Goal: Transaction & Acquisition: Register for event/course

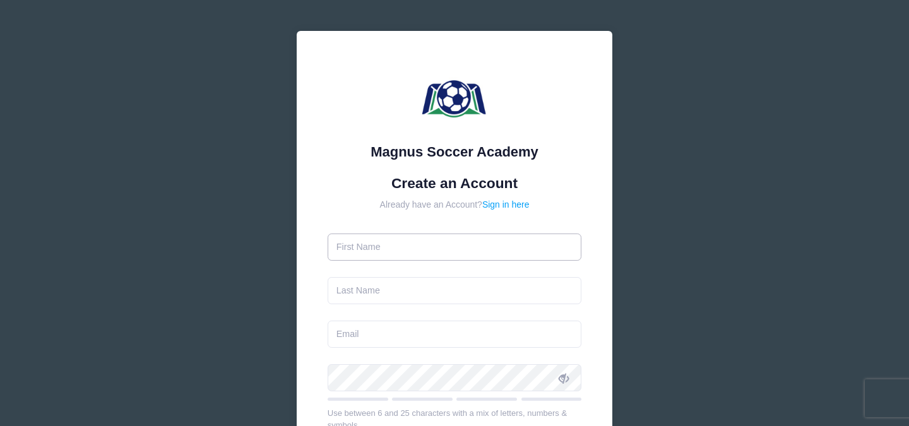
click at [460, 249] on input "text" at bounding box center [455, 247] width 254 height 27
type input "Lilah"
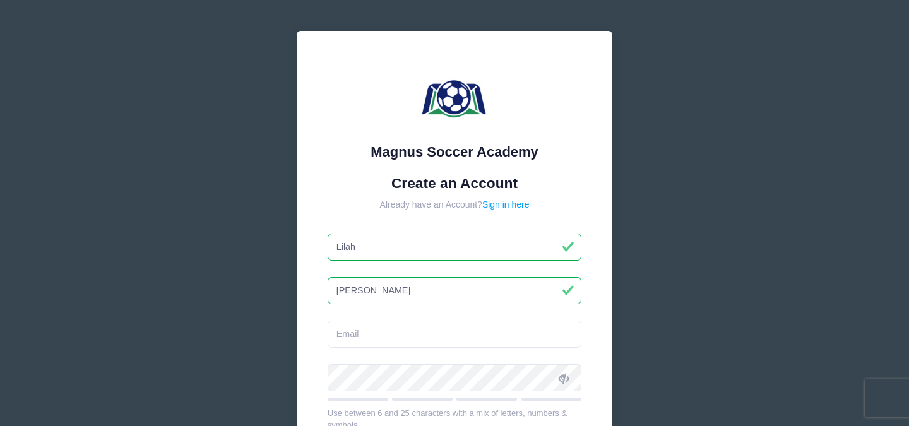
type input "[PERSON_NAME]"
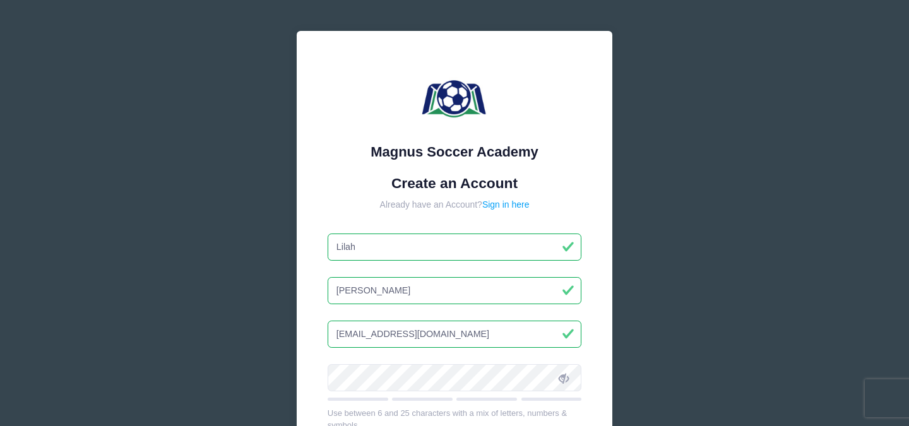
type input "[EMAIL_ADDRESS][DOMAIN_NAME]"
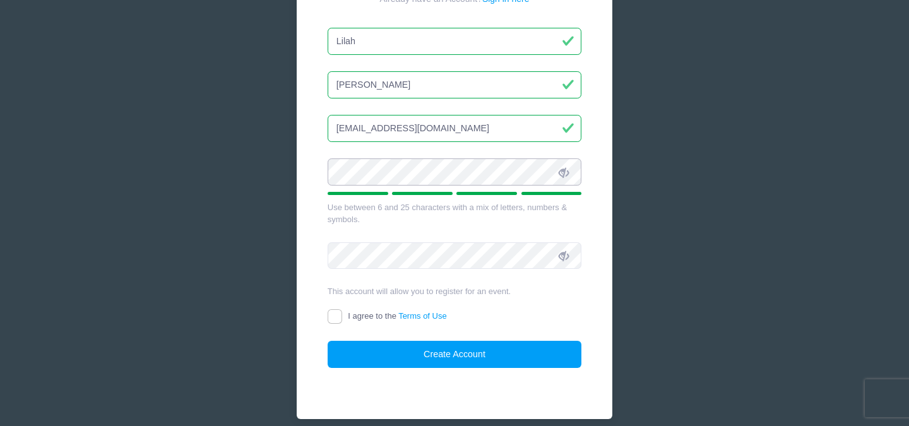
scroll to position [213, 0]
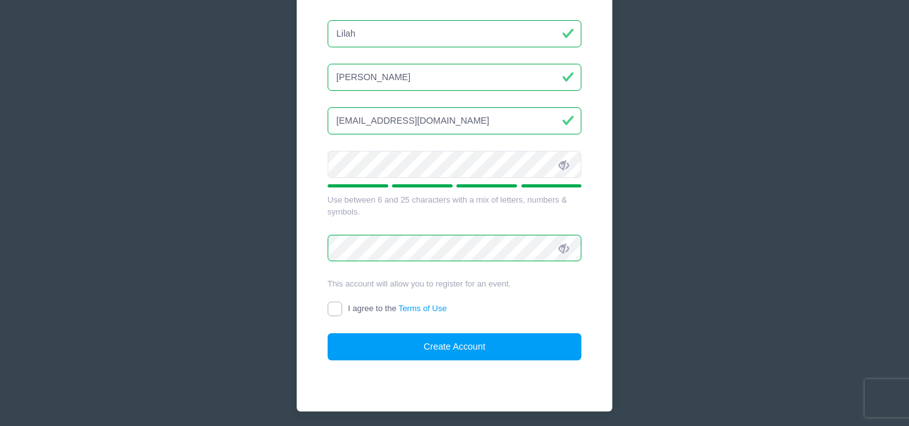
click at [341, 309] on input "I agree to the Terms of Use" at bounding box center [335, 309] width 15 height 15
checkbox input "true"
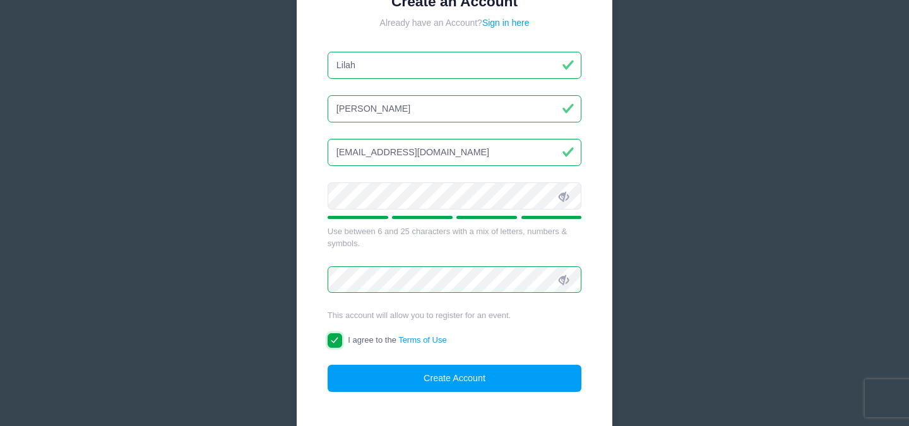
scroll to position [182, 0]
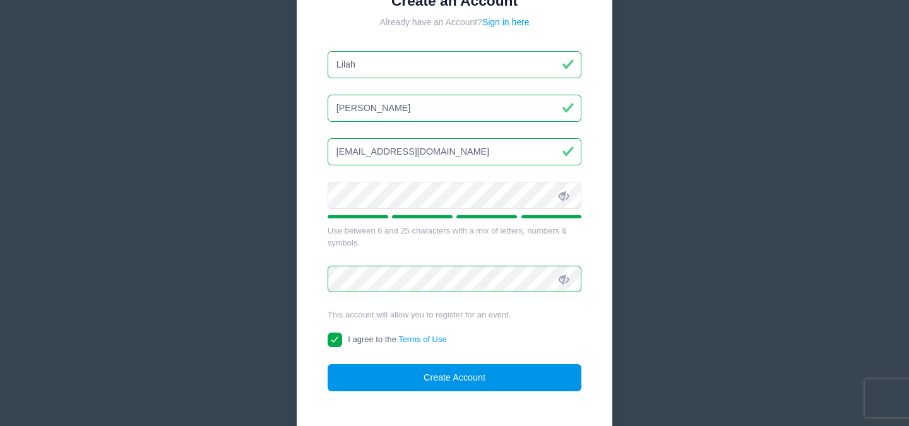
click at [402, 378] on button "Create Account" at bounding box center [455, 377] width 254 height 27
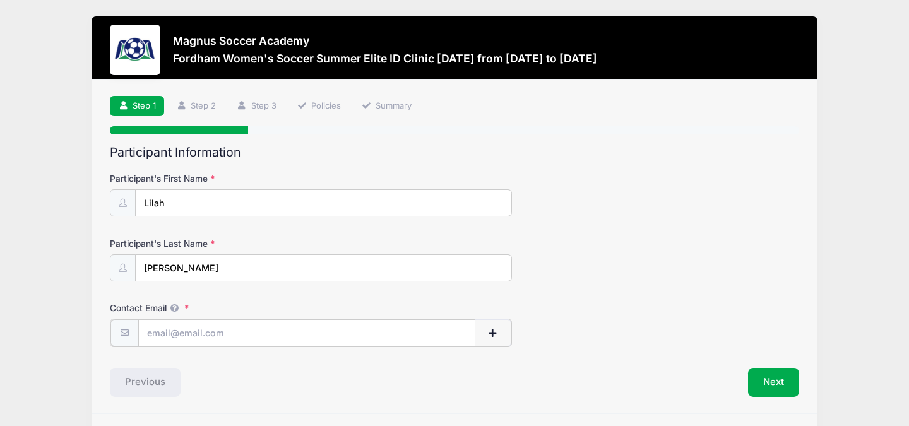
click at [329, 335] on input "Contact Email" at bounding box center [307, 333] width 338 height 27
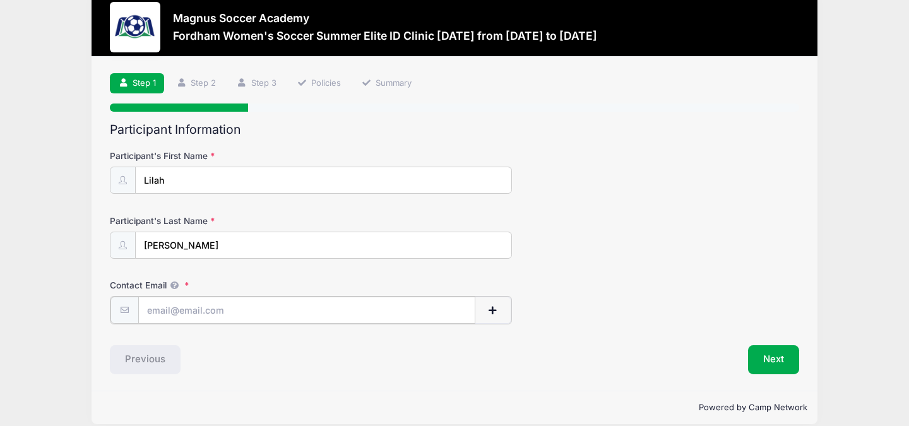
scroll to position [37, 0]
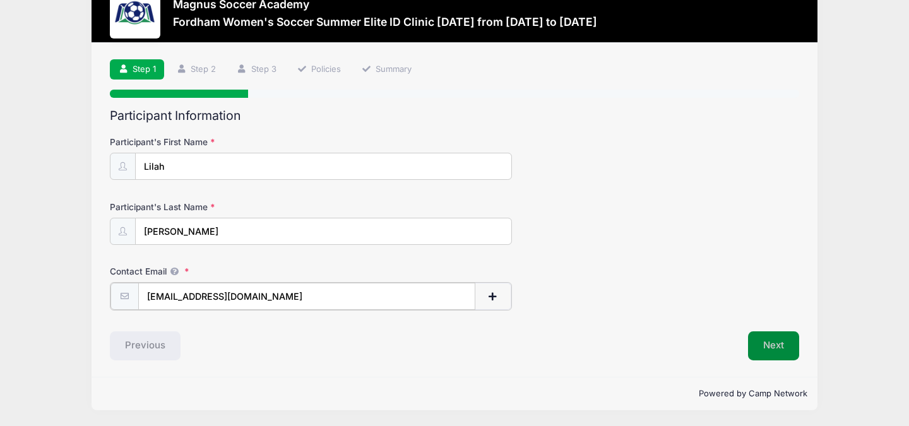
type input "[EMAIL_ADDRESS][DOMAIN_NAME]"
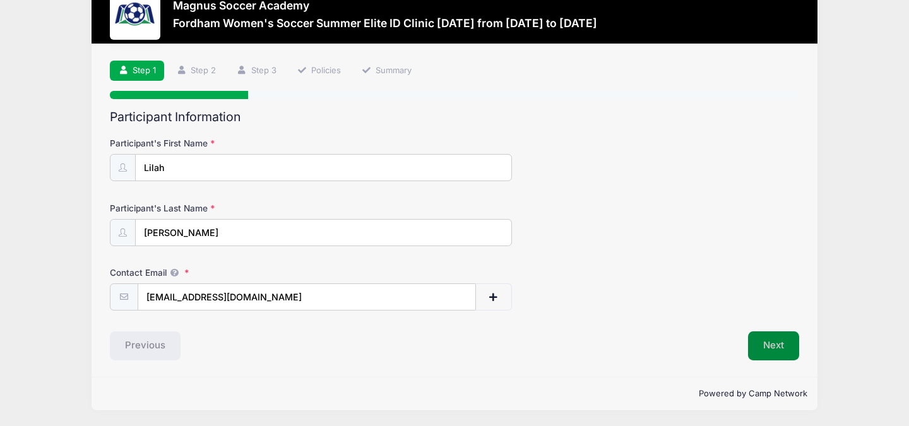
click at [763, 345] on button "Next" at bounding box center [773, 346] width 51 height 29
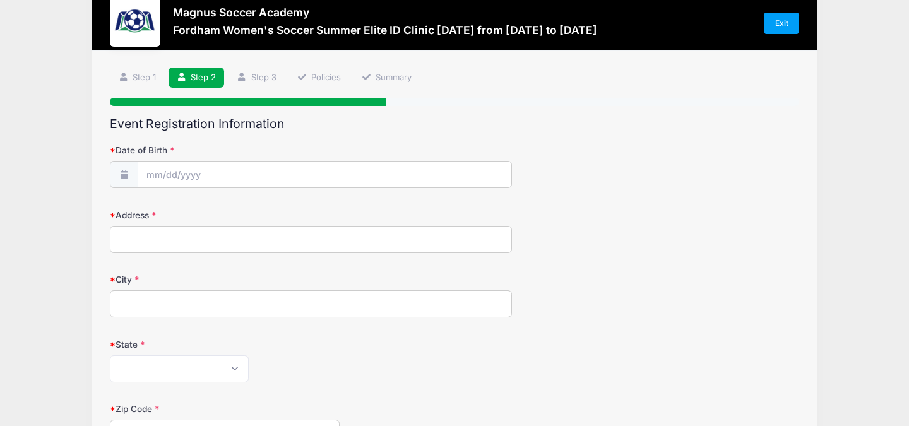
scroll to position [33, 0]
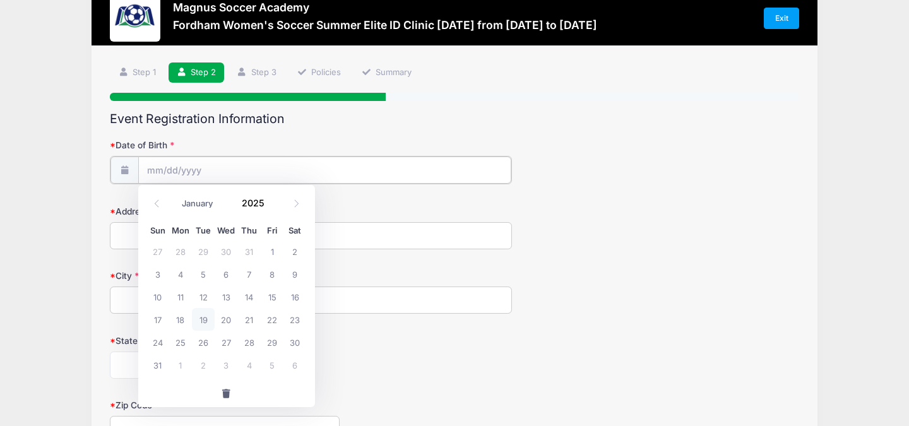
click at [259, 171] on input "Date of Birth" at bounding box center [324, 170] width 373 height 27
click at [186, 169] on input "Date of Birth" at bounding box center [324, 170] width 373 height 27
click at [165, 167] on input "Date of Birth" at bounding box center [324, 170] width 373 height 27
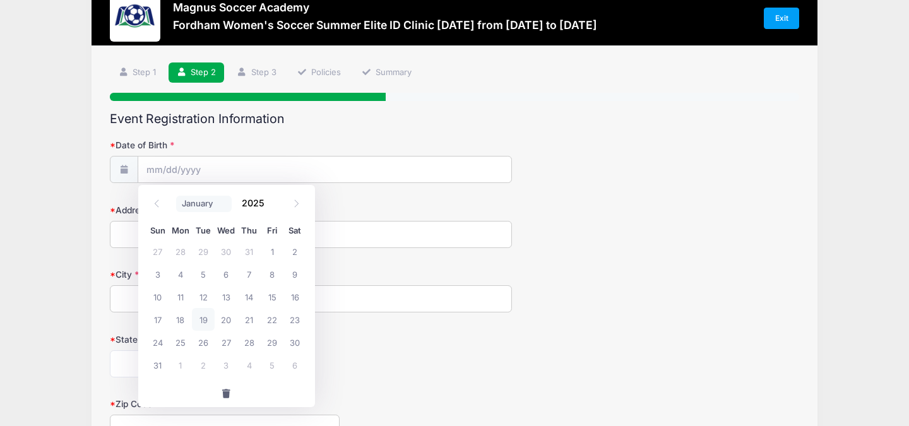
click at [211, 200] on select "January February March April May June July August September October November De…" at bounding box center [204, 204] width 56 height 16
select select "2"
click at [176, 196] on select "January February March April May June July August September October November De…" at bounding box center [204, 204] width 56 height 16
click at [254, 212] on input "2025" at bounding box center [256, 203] width 41 height 19
click at [272, 206] on span at bounding box center [272, 207] width 9 height 9
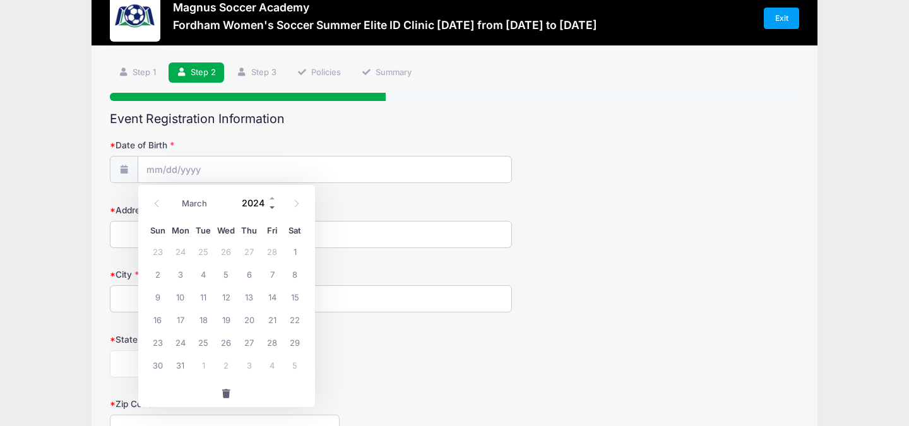
click at [272, 206] on span at bounding box center [272, 207] width 9 height 9
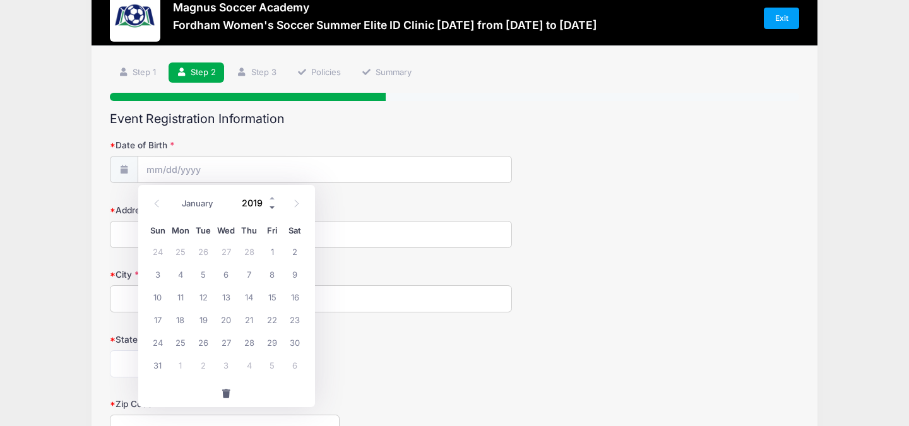
click at [272, 206] on span at bounding box center [272, 207] width 9 height 9
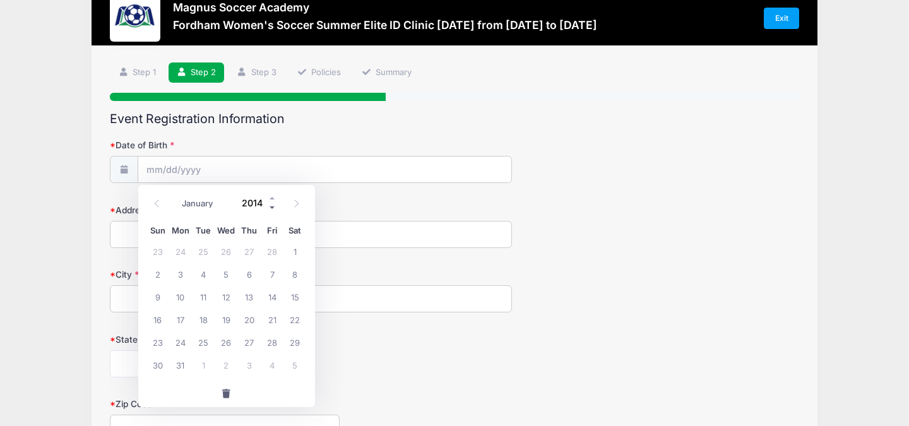
click at [272, 206] on span at bounding box center [272, 207] width 9 height 9
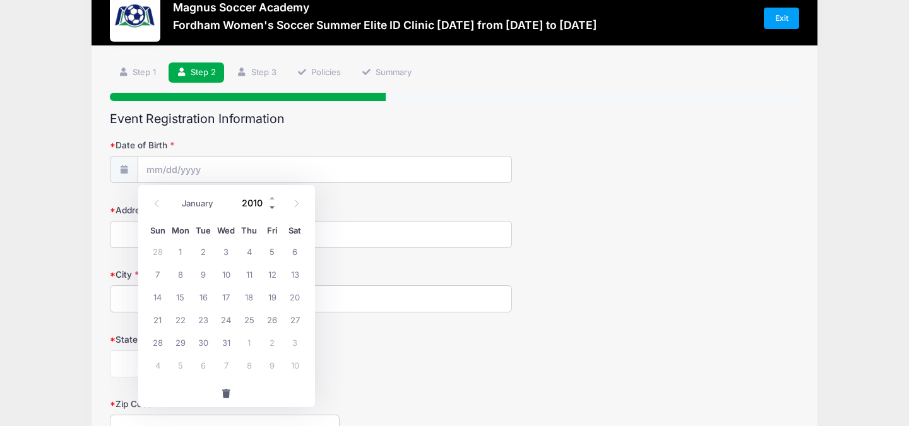
type input "2009"
click at [274, 279] on span "13" at bounding box center [272, 274] width 23 height 23
type input "[DATE]"
click at [242, 242] on input "Address" at bounding box center [311, 234] width 402 height 27
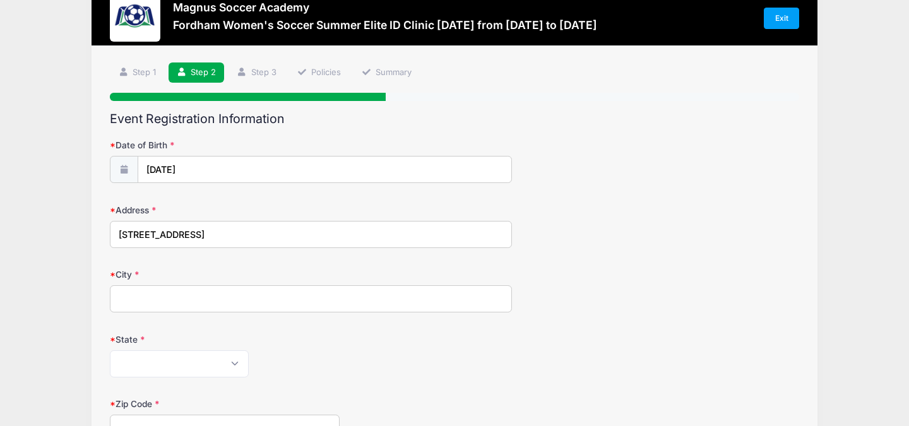
click at [214, 233] on input "140 Main Street" at bounding box center [311, 234] width 402 height 27
type input "[STREET_ADDRESS]"
type input "Leesport"
select select "PA"
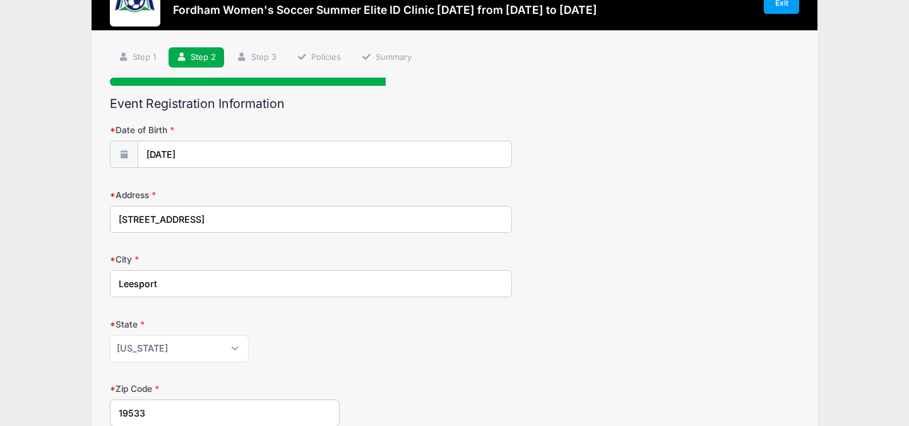
type input "19533"
click at [336, 328] on label "State" at bounding box center [225, 324] width 230 height 13
click at [249, 335] on select "Alabama Alaska American Samoa Arizona Arkansas Armed Forces Africa Armed Forces…" at bounding box center [179, 348] width 139 height 27
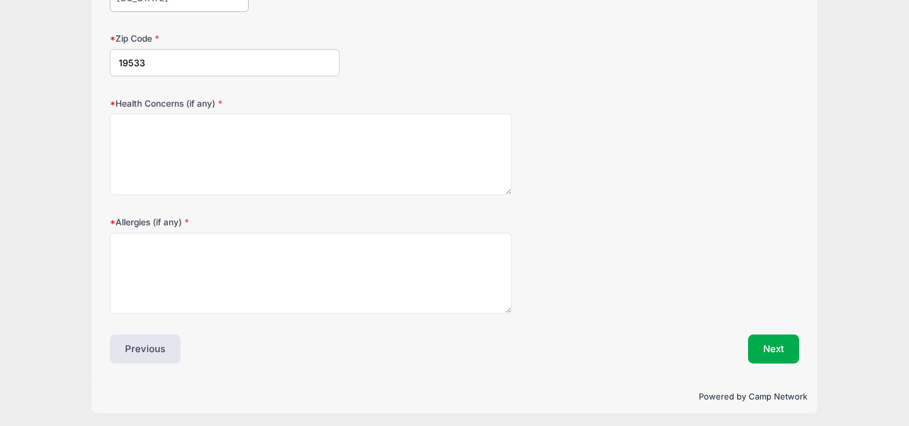
scroll to position [402, 0]
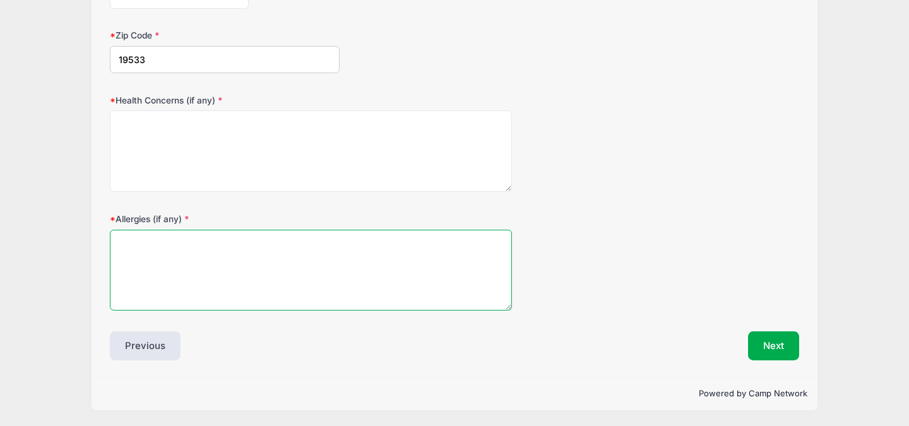
click at [290, 270] on textarea "Allergies (if any)" at bounding box center [311, 270] width 402 height 81
type textarea "None"
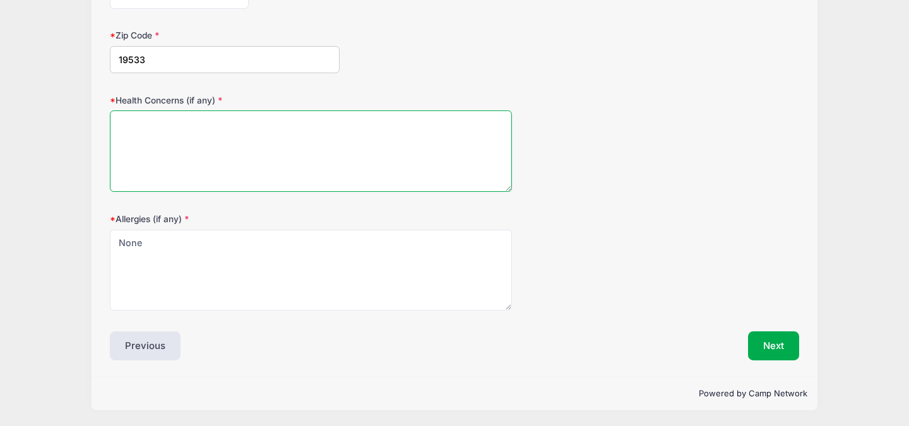
click at [264, 157] on textarea "Health Concerns (if any)" at bounding box center [311, 151] width 402 height 81
type textarea "None"
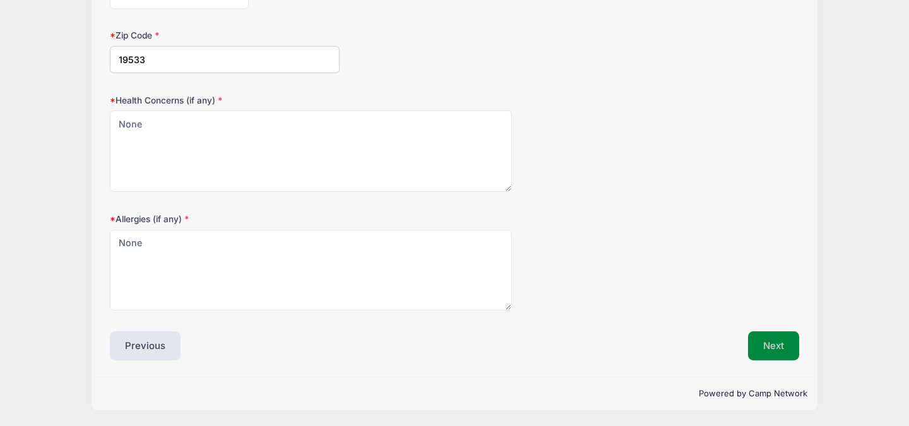
click at [771, 345] on button "Next" at bounding box center [773, 346] width 51 height 29
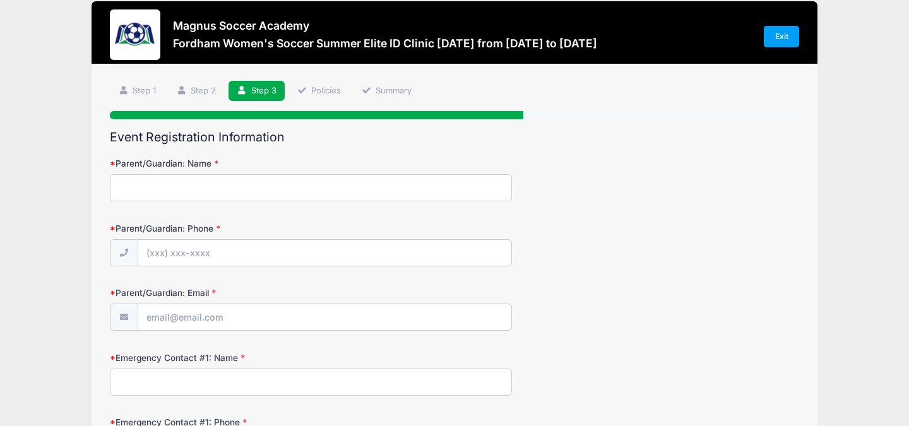
scroll to position [0, 0]
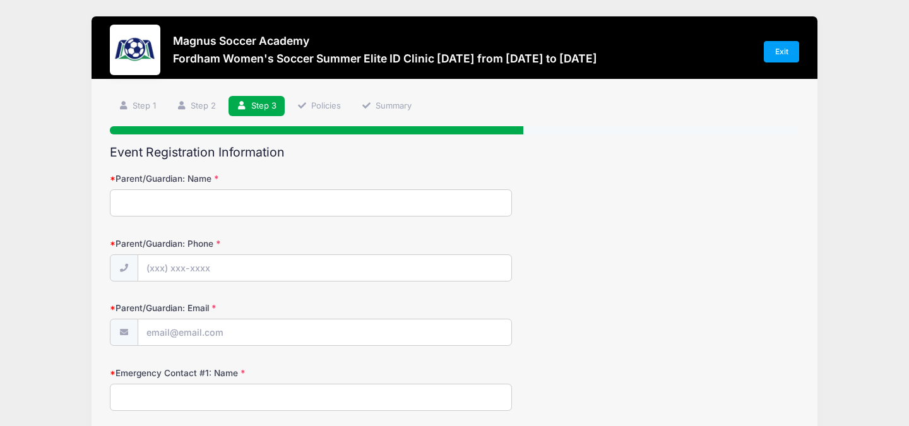
click at [428, 208] on input "Parent/Guardian: Name" at bounding box center [311, 202] width 402 height 27
type input "[PERSON_NAME]"
type input "[PHONE_NUMBER]"
type input "[EMAIL_ADDRESS][DOMAIN_NAME]"
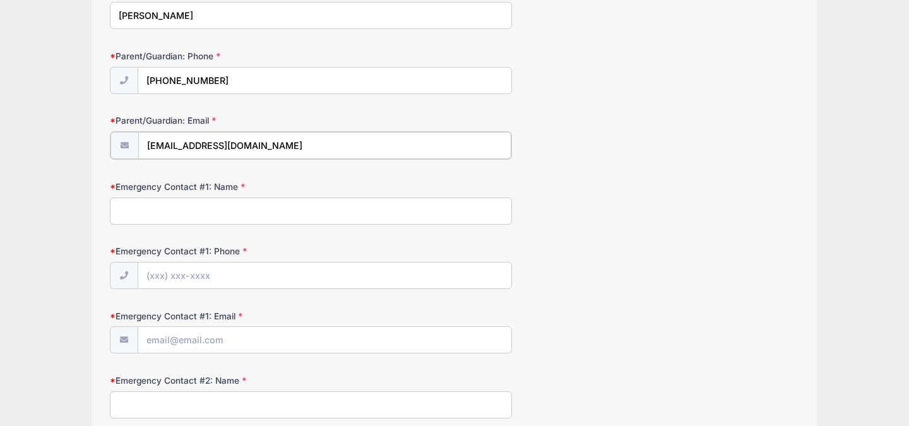
scroll to position [186, 0]
click at [241, 216] on input "Emergency Contact #1: Name" at bounding box center [311, 211] width 402 height 27
type input "[PERSON_NAME]"
type input "[PHONE_NUMBER]"
click at [211, 338] on input "Emergency Contact #1: Email" at bounding box center [324, 341] width 373 height 27
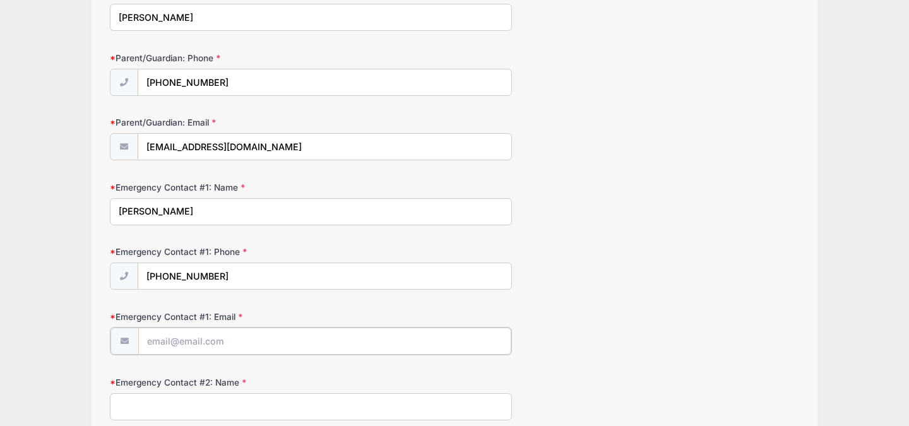
type input "[EMAIL_ADDRESS][DOMAIN_NAME]"
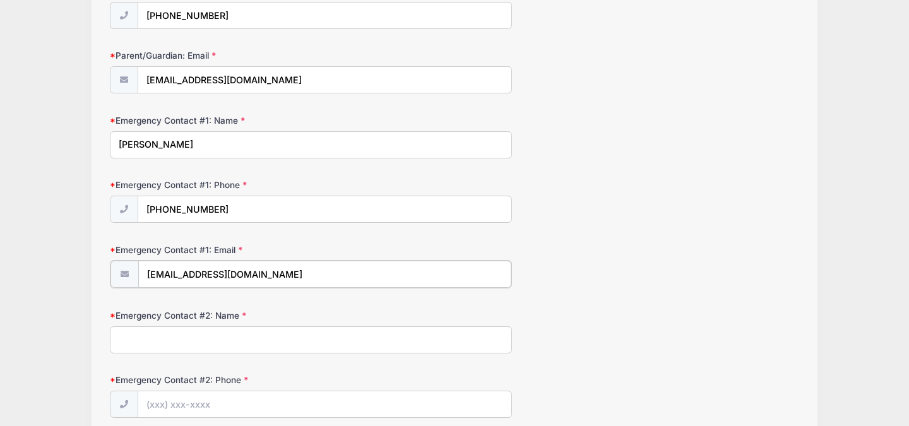
scroll to position [281, 0]
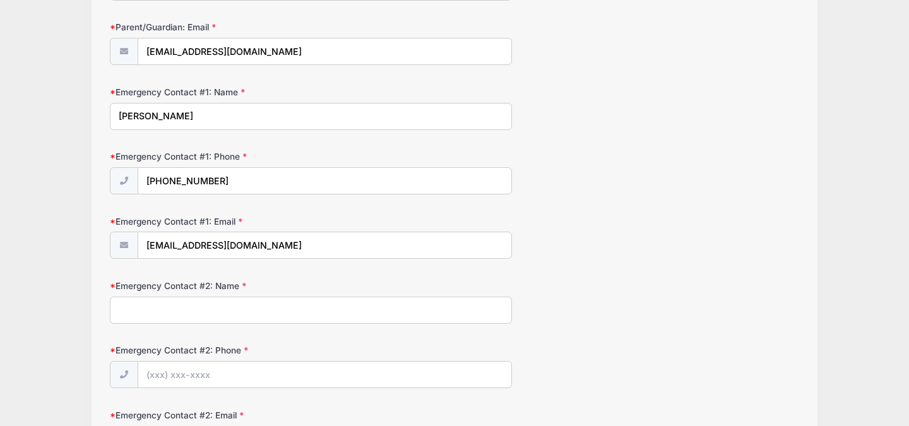
click at [217, 309] on input "Emergency Contact #2: Name" at bounding box center [311, 310] width 402 height 27
type input "[PERSON_NAME]"
type input "[PHONE_NUMBER]"
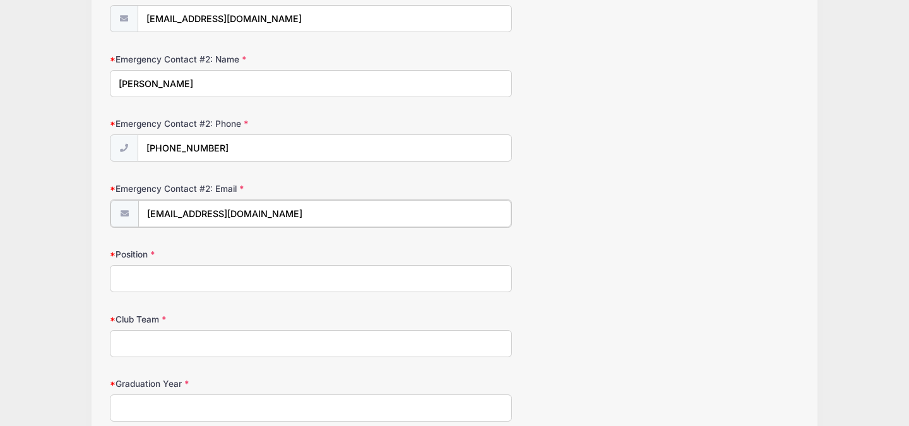
type input "[EMAIL_ADDRESS][DOMAIN_NAME]"
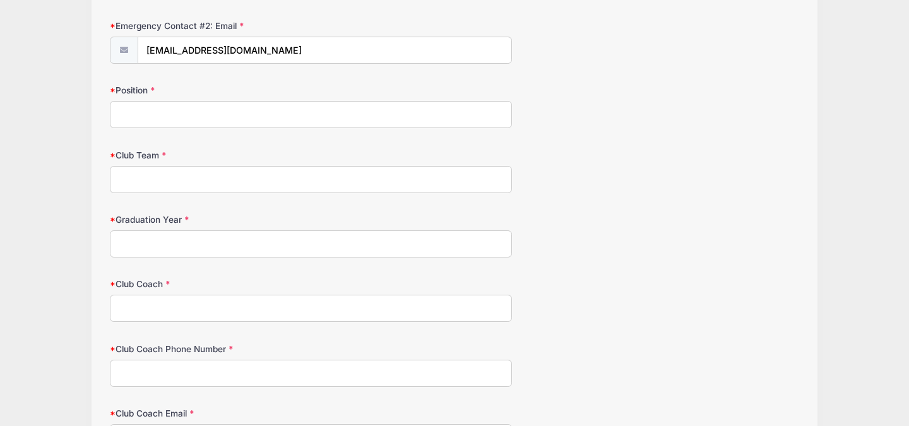
scroll to position [674, 0]
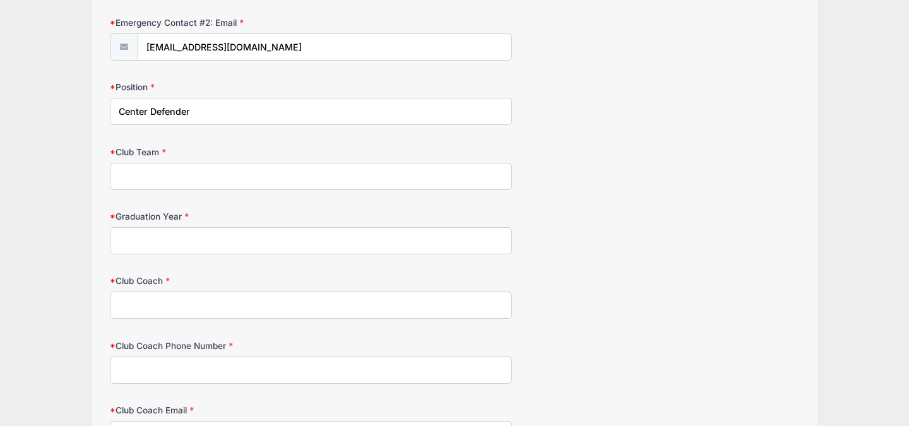
type input "Center Defender"
type input "Reading Rage Surf"
type input "2027"
type input "[PERSON_NAME]"
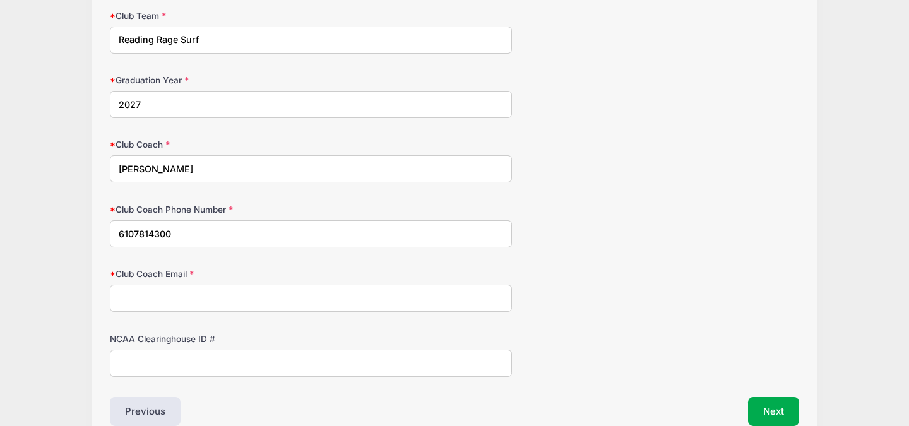
scroll to position [814, 0]
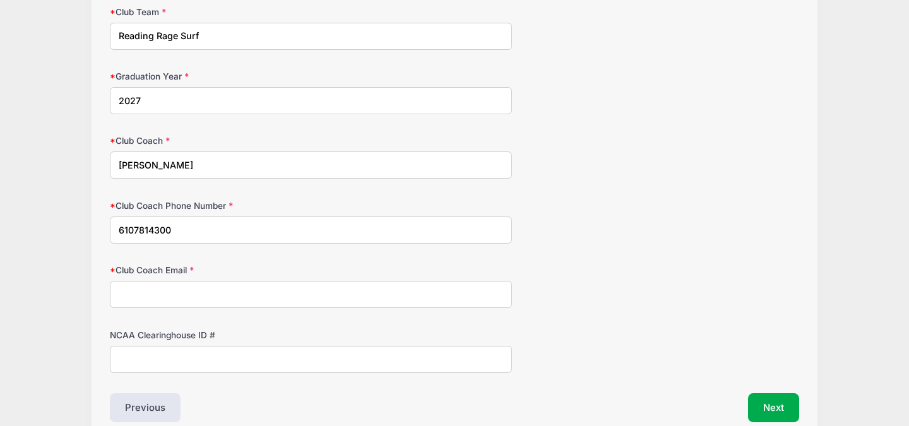
type input "6107814300"
click at [170, 296] on input "Club Coach Email" at bounding box center [311, 294] width 402 height 27
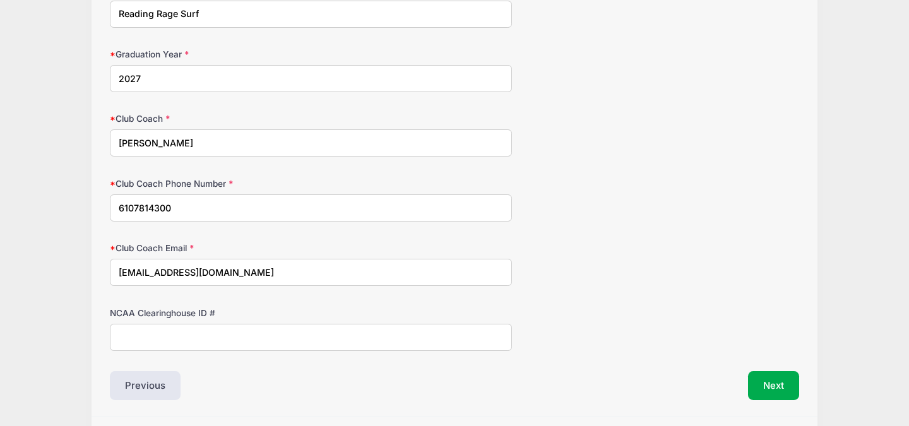
scroll to position [828, 0]
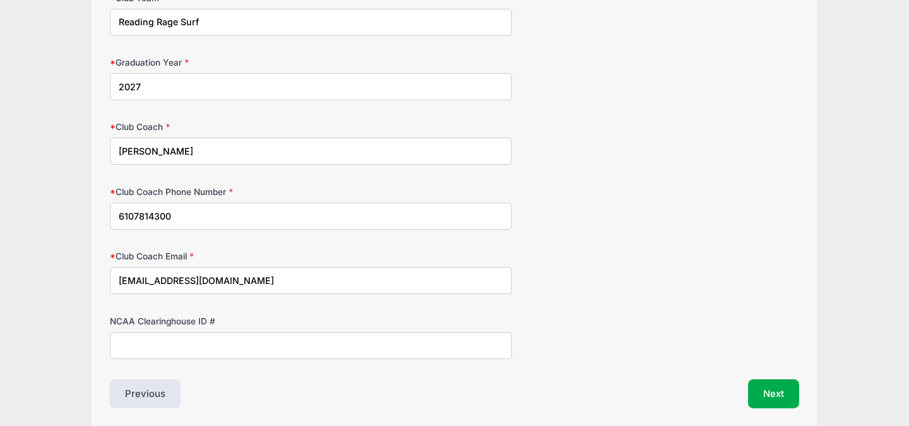
type input "[EMAIL_ADDRESS][DOMAIN_NAME]"
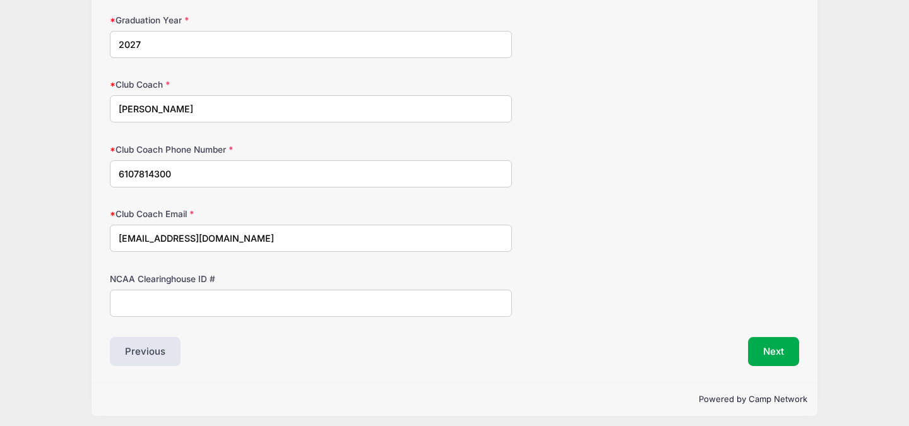
scroll to position [876, 0]
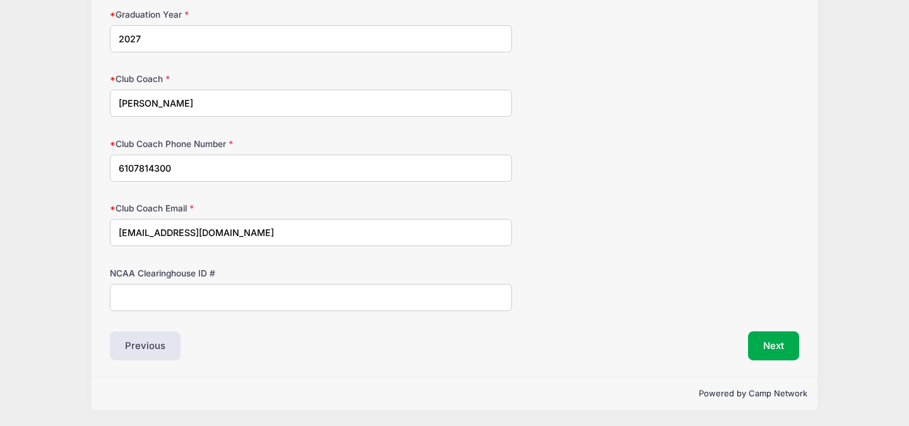
click at [436, 294] on input "NCAA Clearinghouse ID #" at bounding box center [311, 297] width 402 height 27
paste input "2508694212"
type input "2508694212"
click at [422, 337] on div "Previous" at bounding box center [279, 346] width 351 height 29
click at [779, 350] on button "Next" at bounding box center [773, 346] width 51 height 29
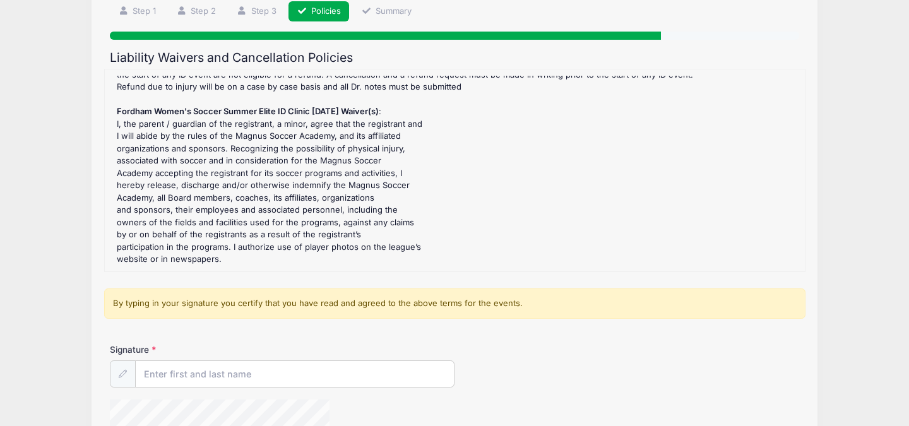
scroll to position [145, 0]
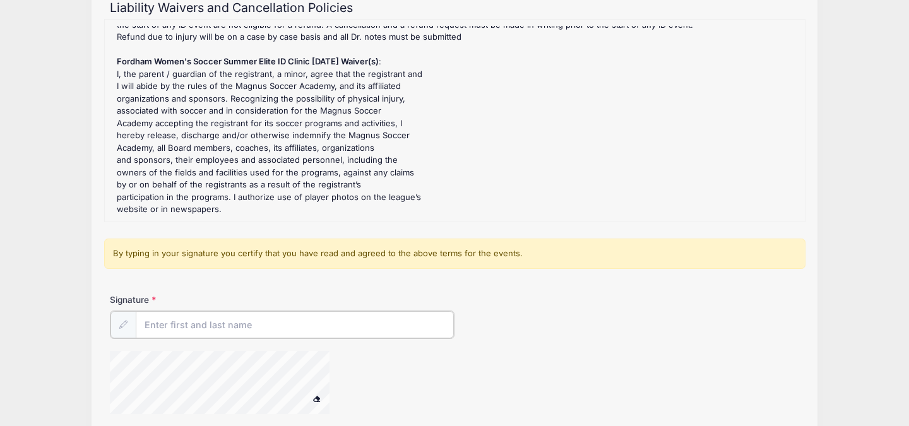
click at [371, 335] on input "Signature" at bounding box center [295, 324] width 318 height 27
type input "[PERSON_NAME]"
click at [515, 312] on div "Signature Eileen Gilmore" at bounding box center [455, 316] width 690 height 44
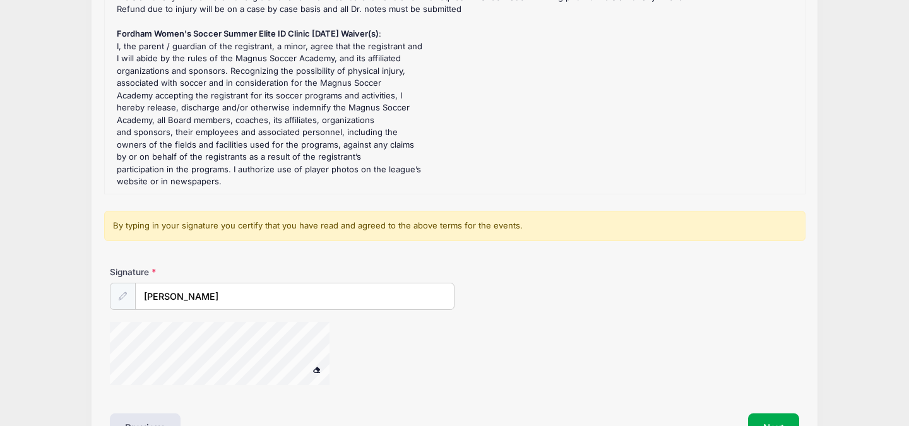
scroll to position [254, 0]
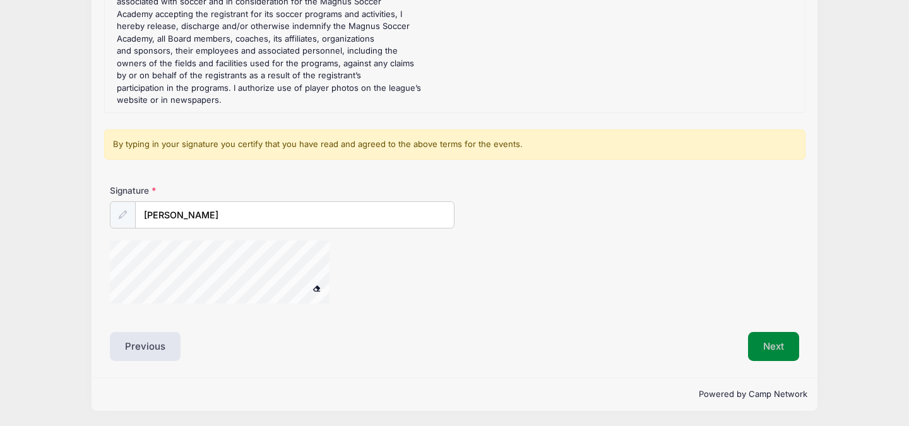
click at [755, 342] on button "Next" at bounding box center [773, 346] width 51 height 29
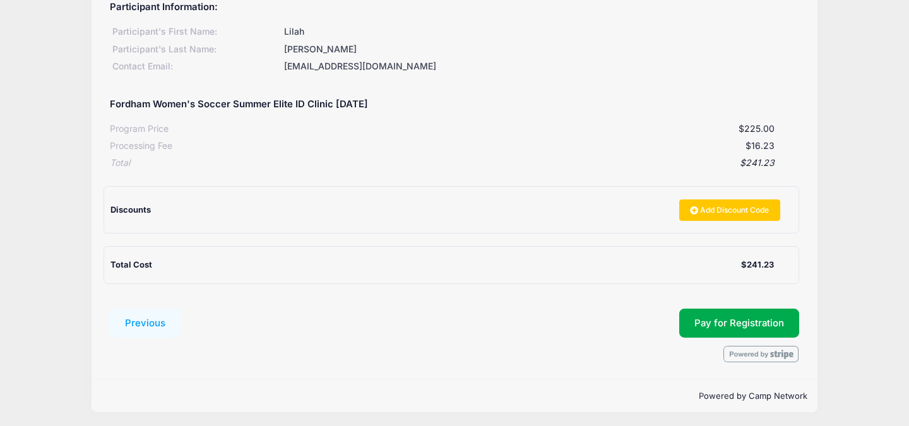
scroll to position [172, 0]
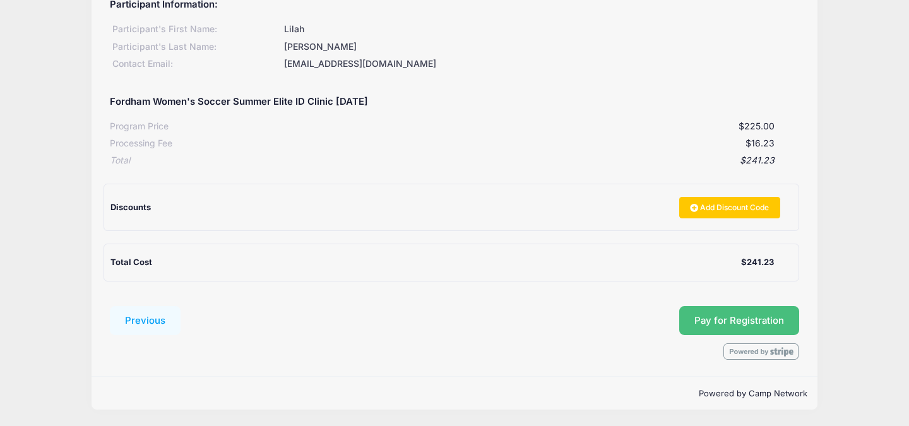
click at [714, 319] on span "Pay for Registration" at bounding box center [740, 320] width 90 height 11
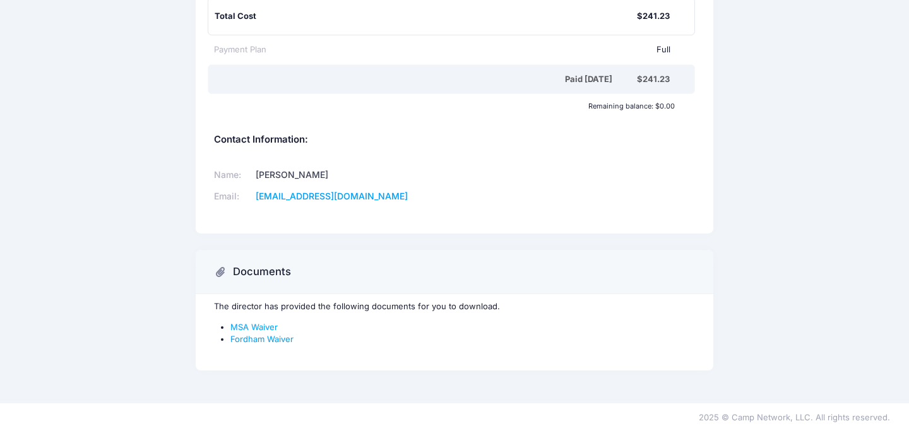
scroll to position [318, 0]
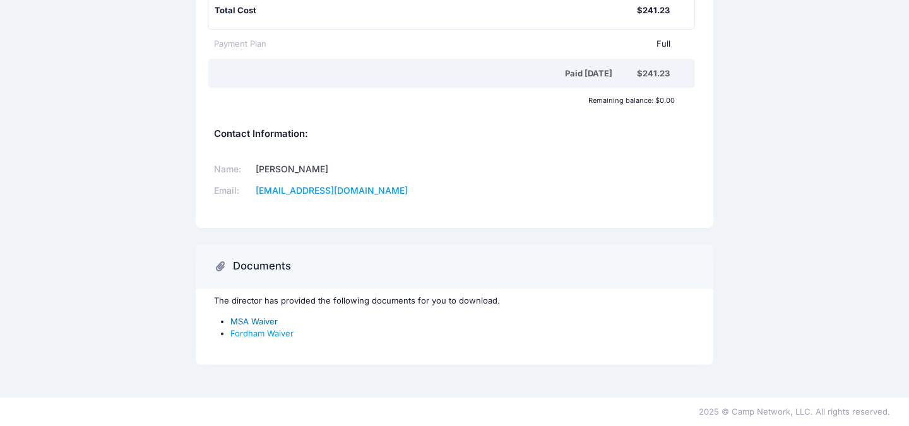
click at [271, 317] on link "MSA Waiver" at bounding box center [253, 321] width 47 height 10
click at [275, 333] on link "Fordham Waiver" at bounding box center [261, 333] width 63 height 10
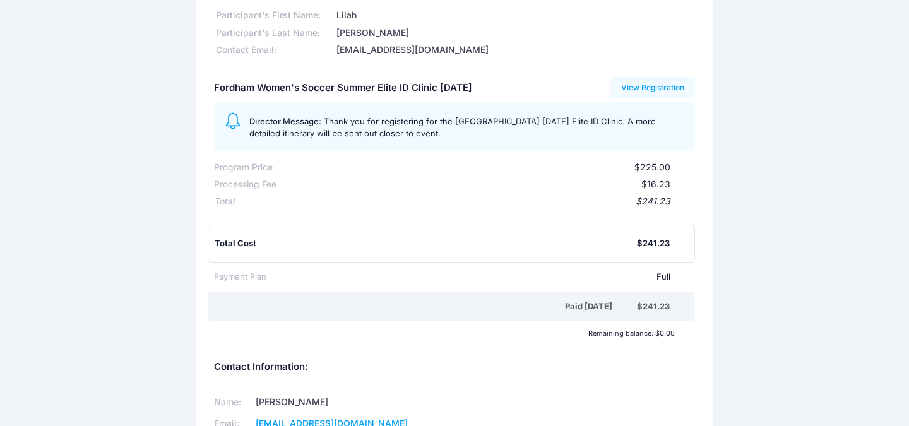
scroll to position [84, 0]
click at [633, 94] on link "View Registration" at bounding box center [653, 88] width 85 height 21
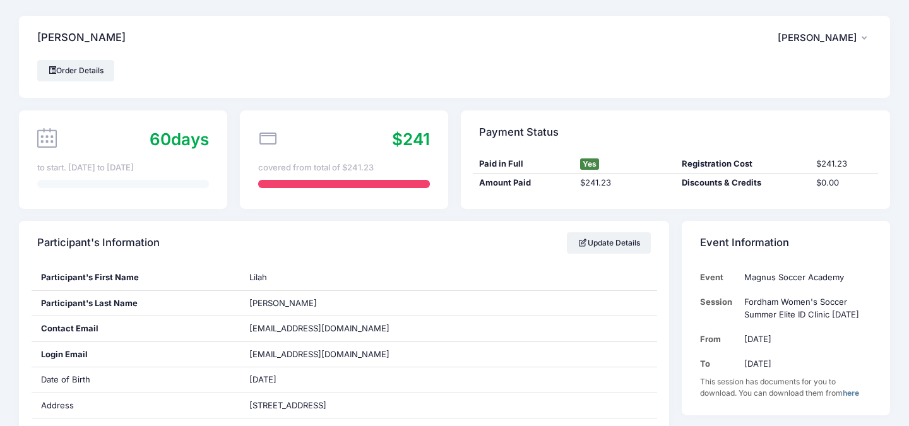
click at [854, 35] on span "[PERSON_NAME]" at bounding box center [818, 37] width 80 height 11
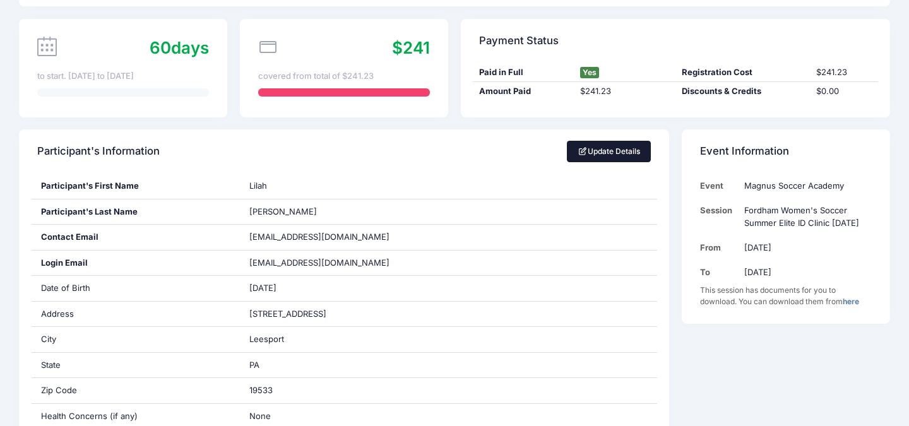
scroll to position [90, 0]
